Goal: Task Accomplishment & Management: Manage account settings

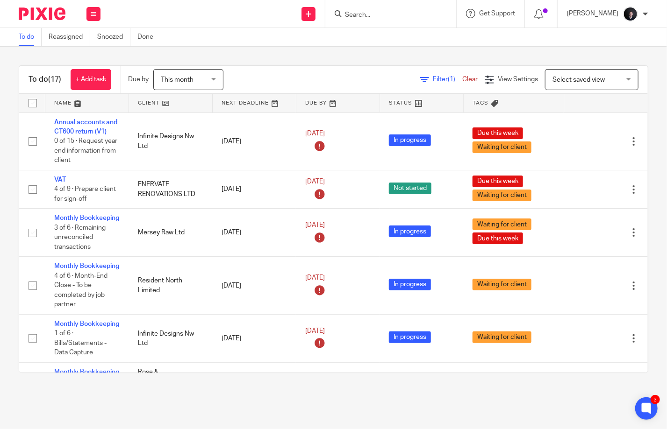
click at [71, 101] on link at bounding box center [86, 103] width 83 height 19
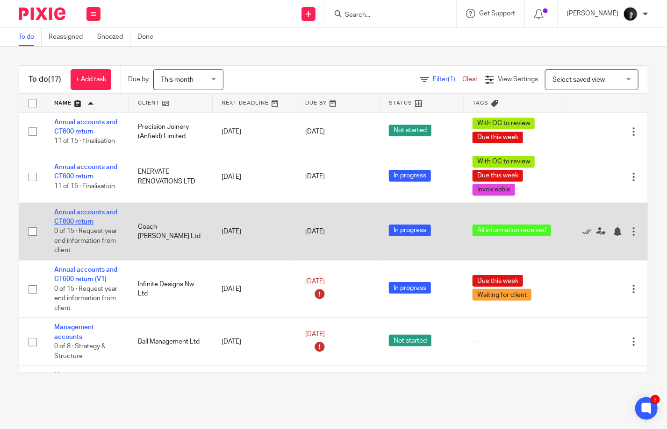
scroll to position [140, 0]
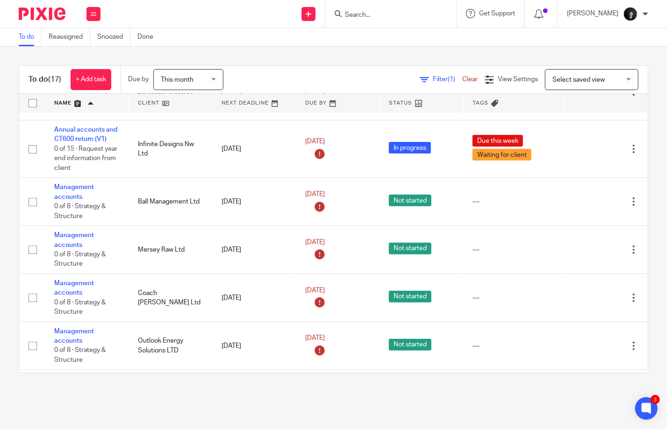
click at [395, 12] on input "Search" at bounding box center [386, 15] width 84 height 8
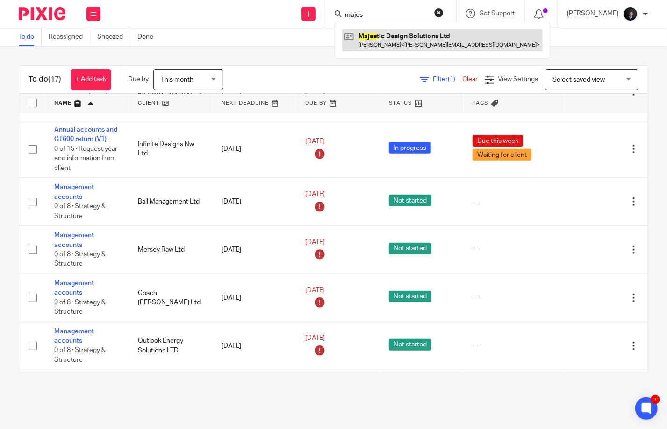
type input "majes"
click at [408, 32] on link at bounding box center [442, 39] width 200 height 21
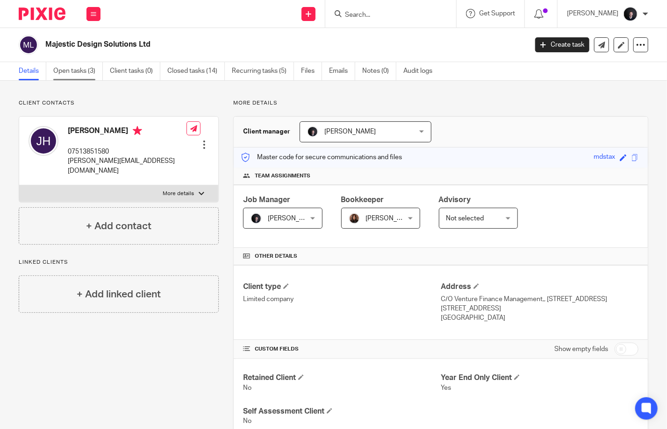
click at [84, 76] on link "Open tasks (3)" at bounding box center [78, 71] width 50 height 18
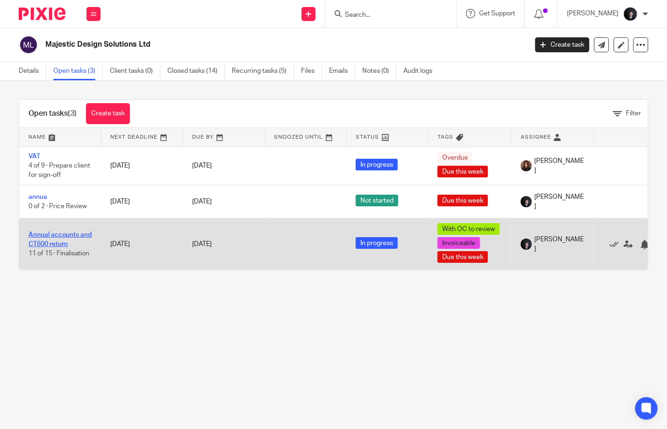
click at [53, 236] on link "Annual accounts and CT600 return" at bounding box center [60, 240] width 63 height 16
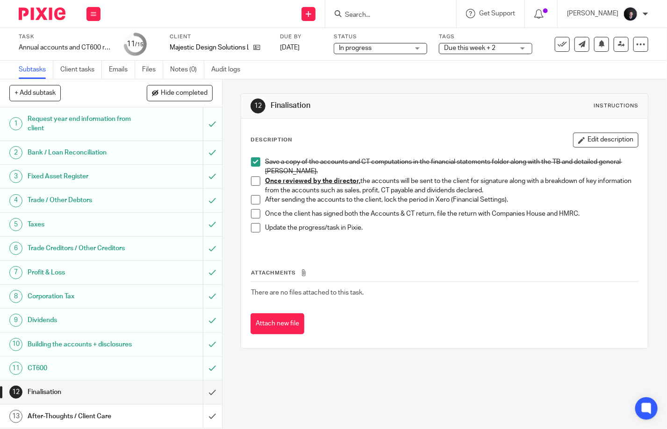
click at [463, 48] on span "Due this week + 2" at bounding box center [469, 48] width 51 height 7
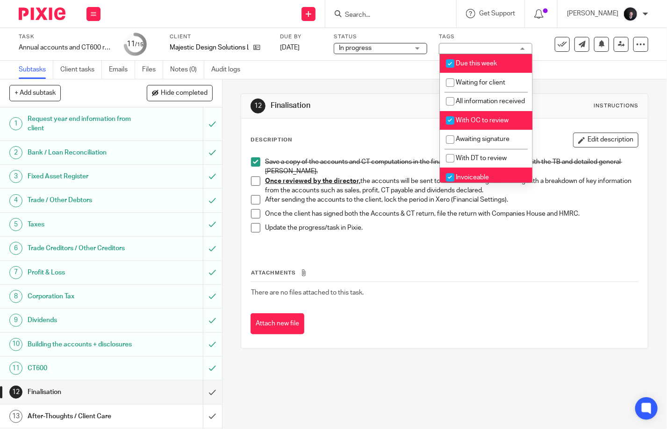
click at [474, 124] on span "With OC to review" at bounding box center [482, 120] width 53 height 7
checkbox input "false"
click at [560, 64] on div "Subtasks Client tasks Emails Files Notes (0) Audit logs" at bounding box center [333, 70] width 667 height 19
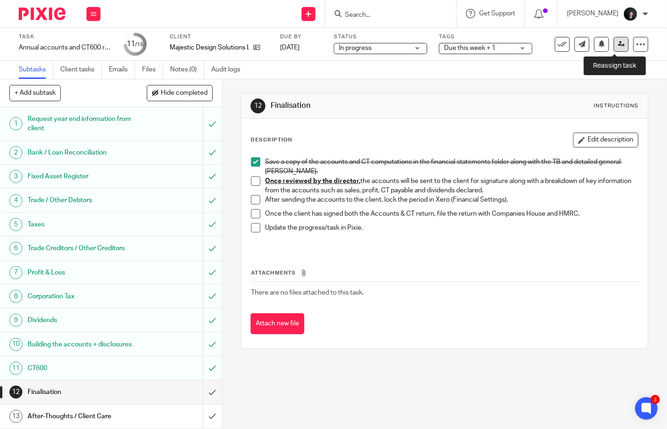
click at [613, 41] on link at bounding box center [620, 44] width 15 height 15
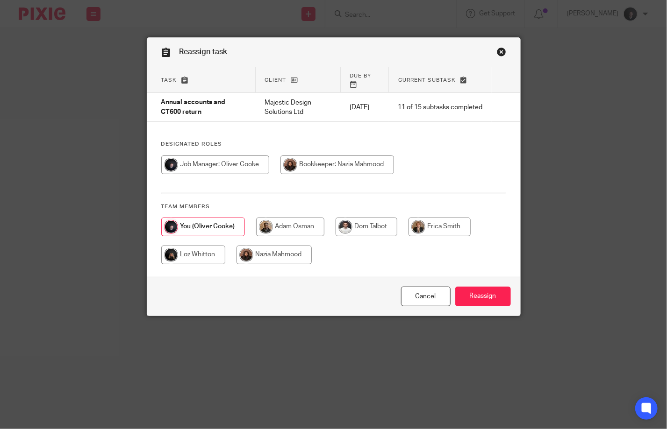
click at [314, 164] on input "radio" at bounding box center [337, 165] width 114 height 19
radio input "true"
click at [470, 296] on input "Reassign" at bounding box center [483, 297] width 56 height 20
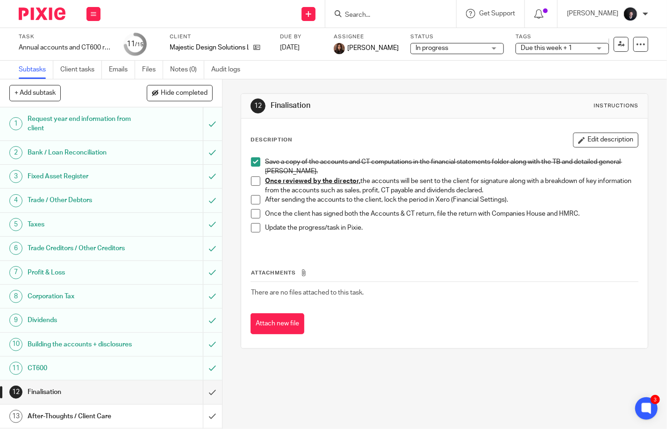
click at [40, 14] on img at bounding box center [42, 13] width 47 height 13
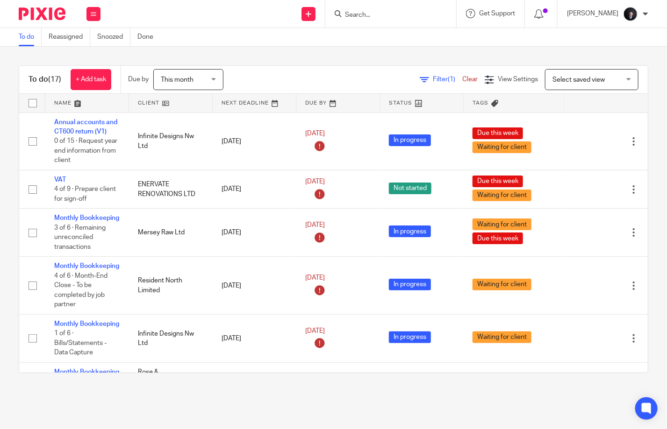
click at [61, 102] on link at bounding box center [86, 103] width 83 height 19
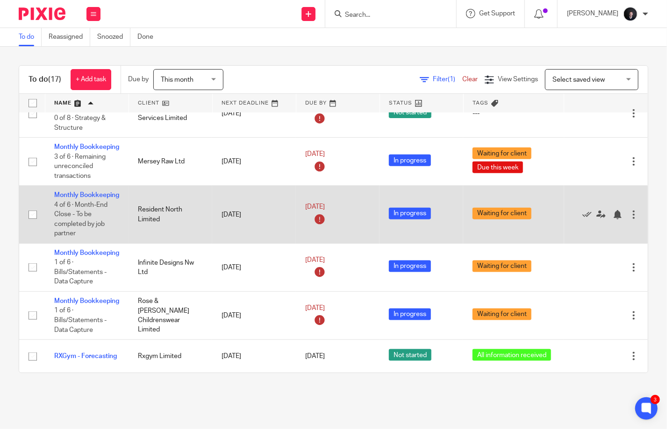
scroll to position [514, 0]
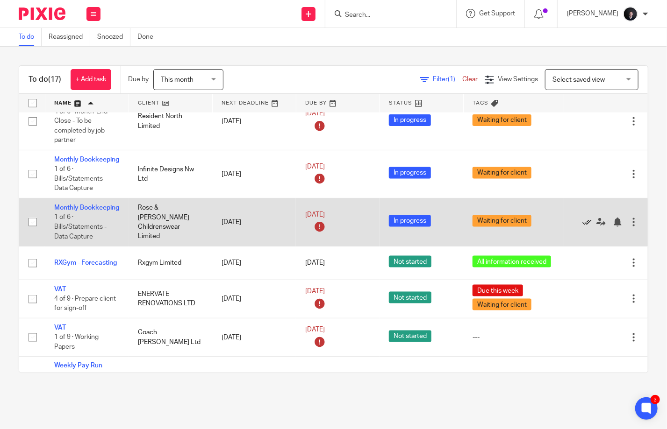
click at [582, 227] on icon at bounding box center [586, 222] width 9 height 9
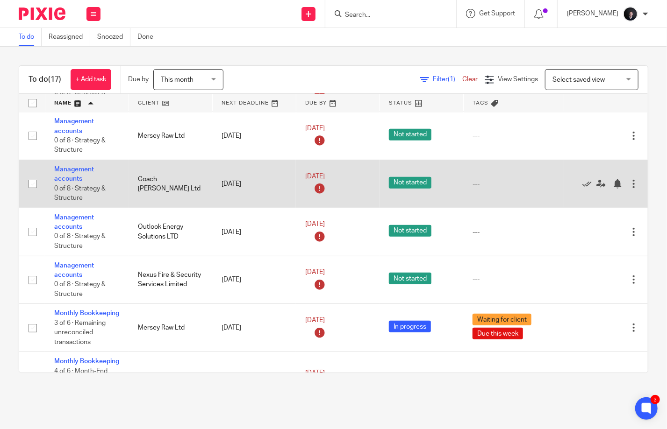
scroll to position [0, 0]
